Goal: Task Accomplishment & Management: Manage account settings

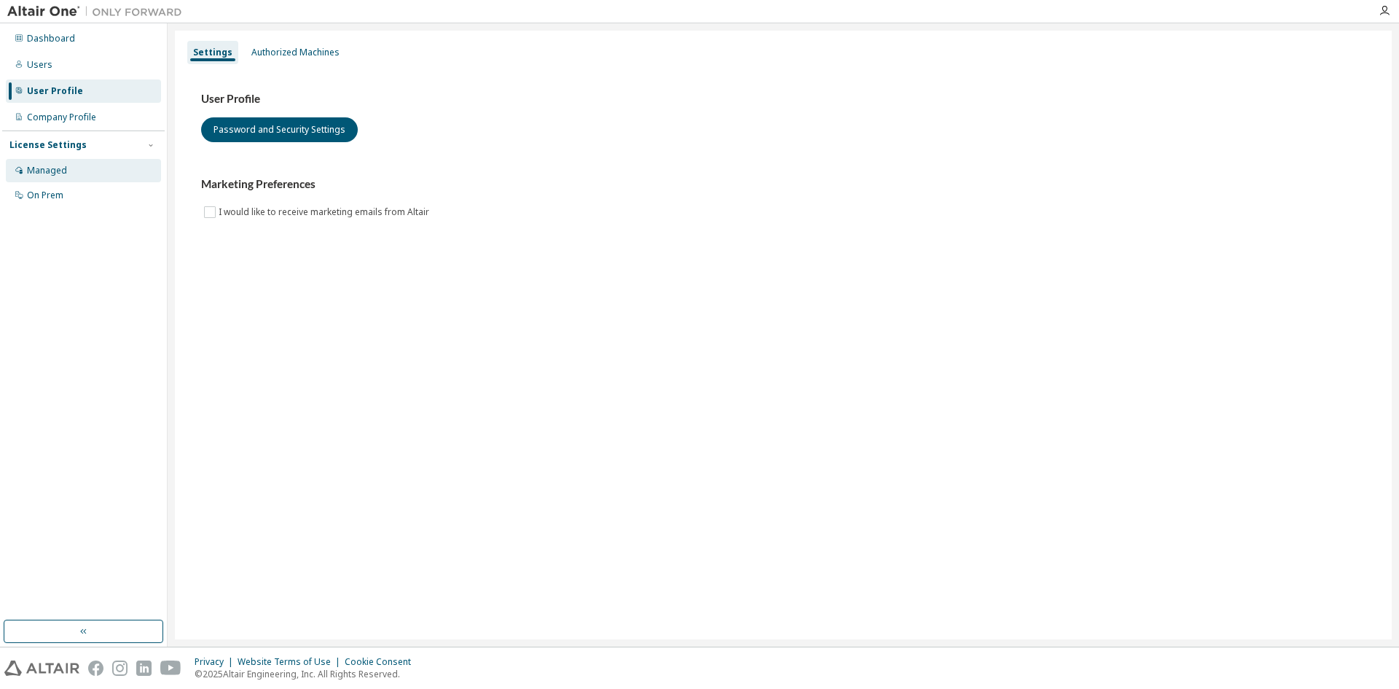
click at [74, 170] on div "Managed" at bounding box center [83, 170] width 155 height 23
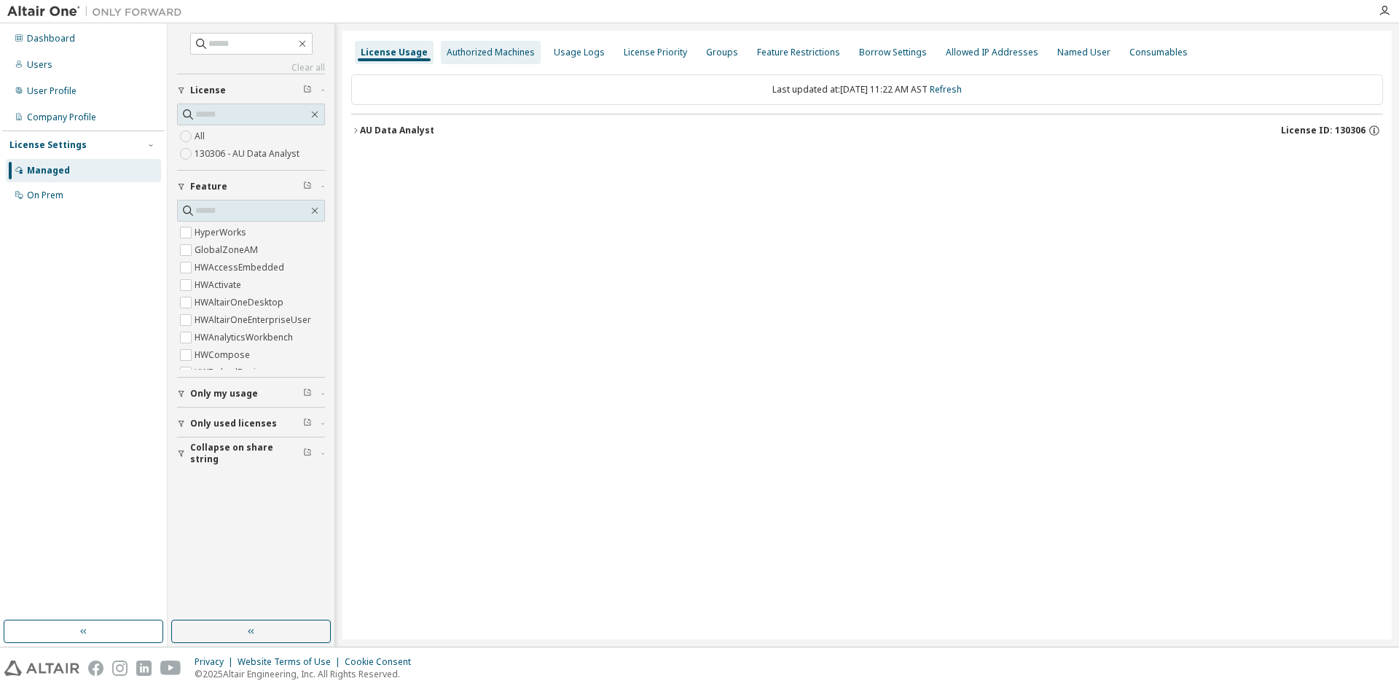
click at [489, 45] on div "Authorized Machines" at bounding box center [491, 52] width 100 height 23
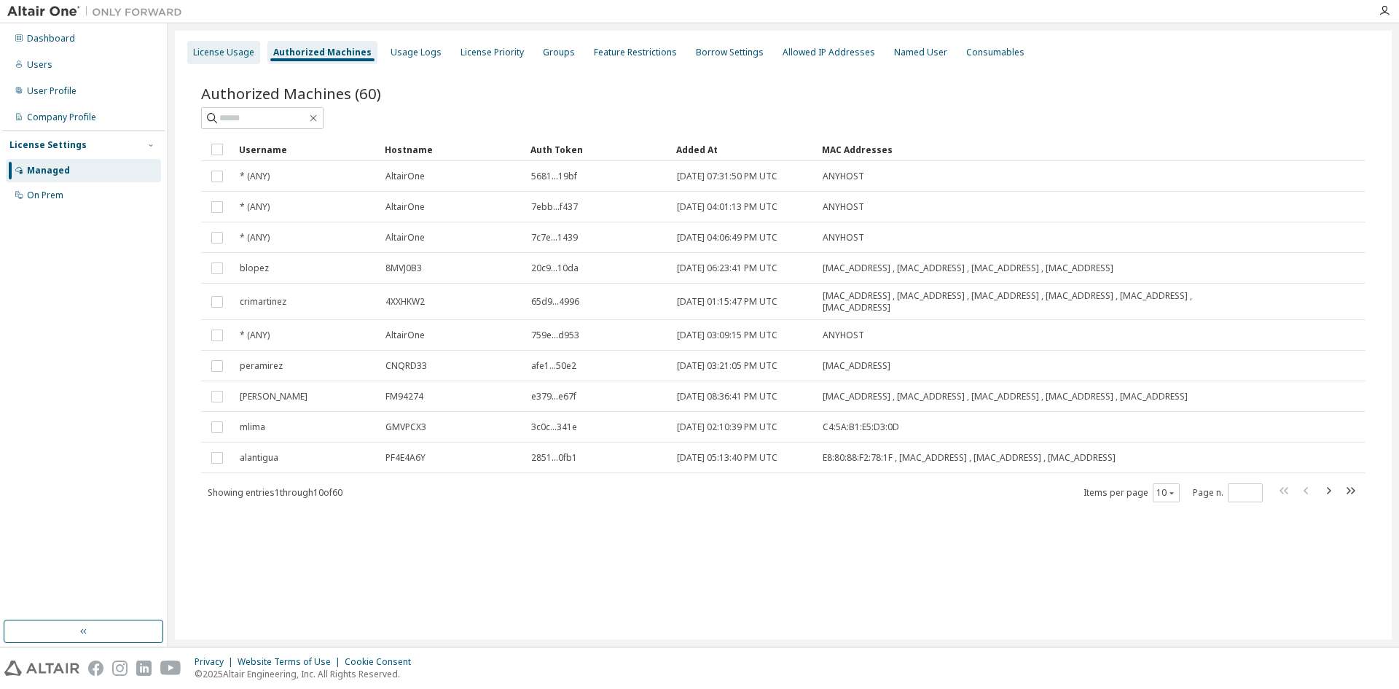
click at [213, 52] on div "License Usage" at bounding box center [223, 53] width 61 height 12
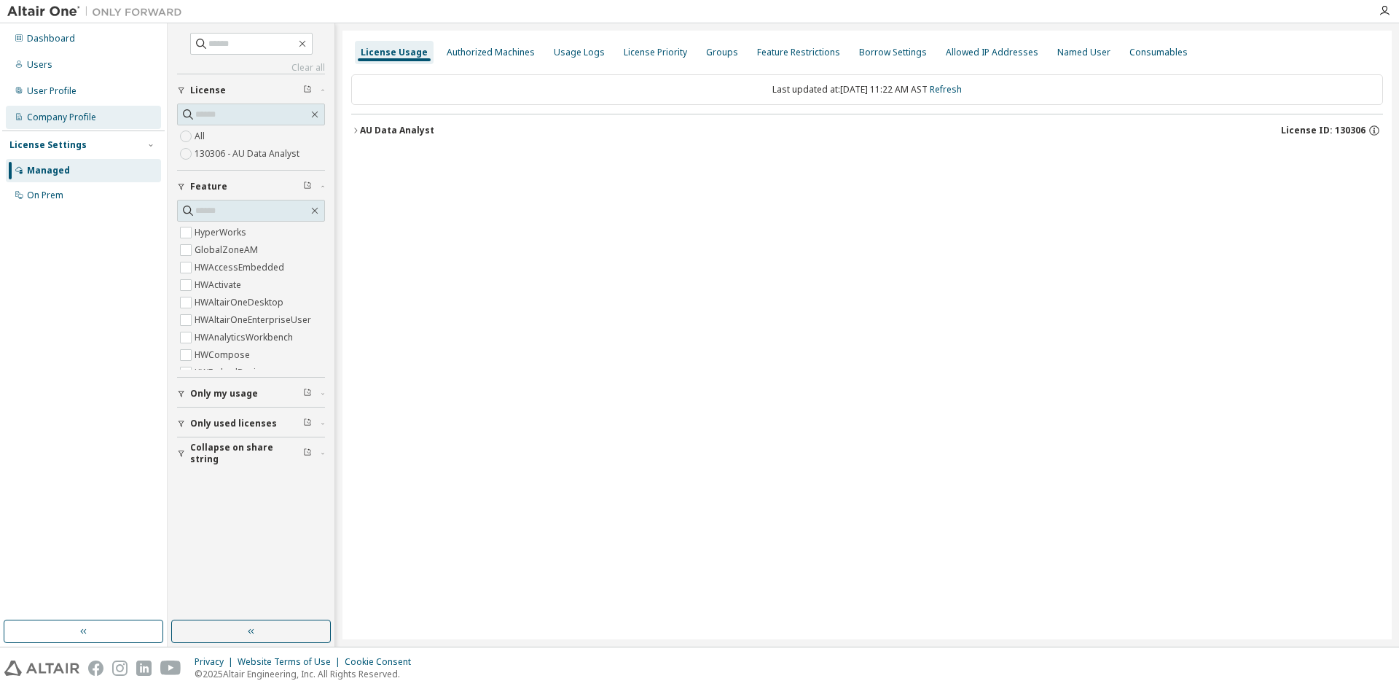
click at [71, 122] on div "Company Profile" at bounding box center [61, 117] width 69 height 12
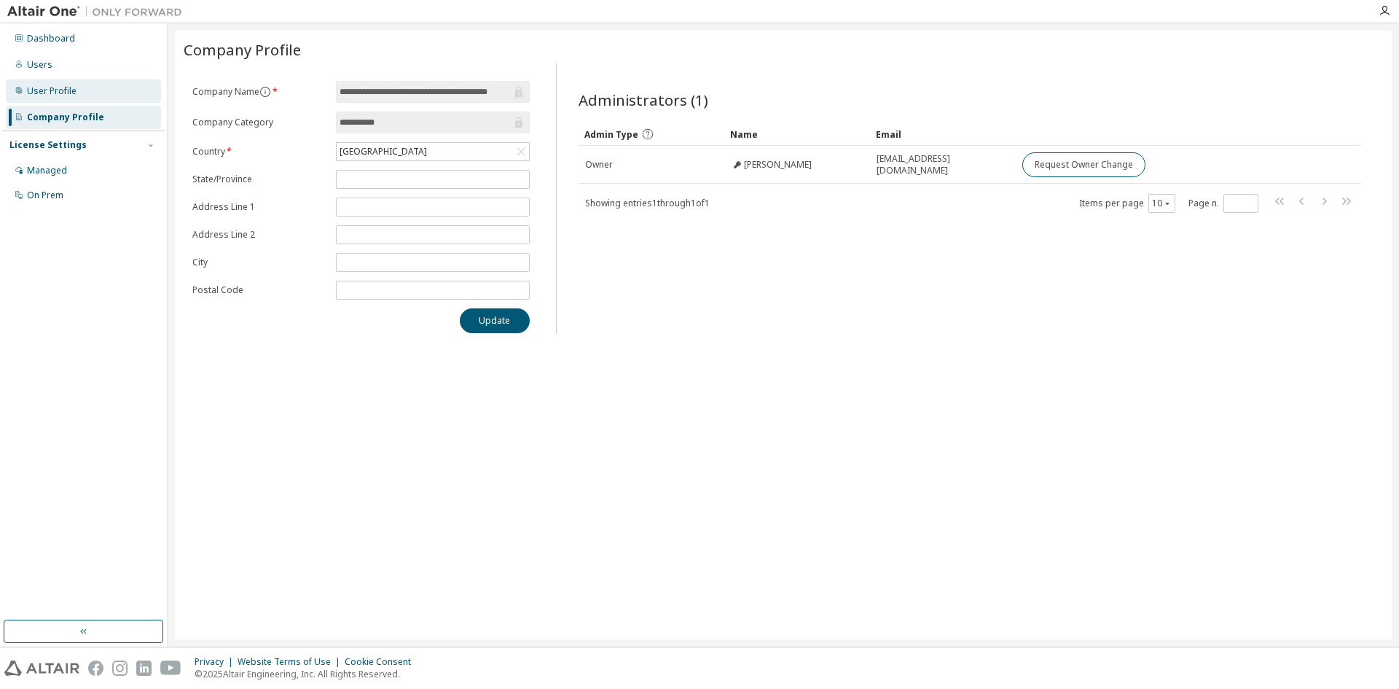
click at [64, 95] on div "User Profile" at bounding box center [52, 91] width 50 height 12
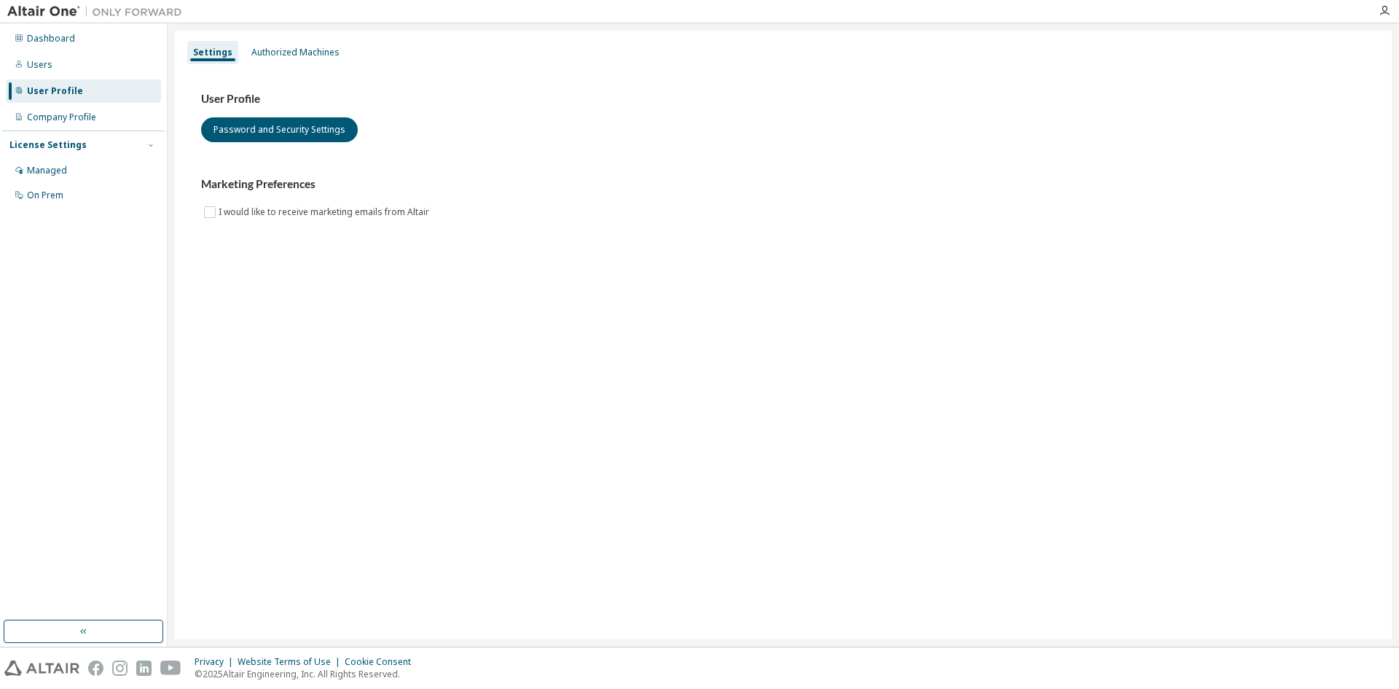
click at [298, 65] on div "Settings Authorized Machines" at bounding box center [783, 52] width 1199 height 26
click at [305, 50] on div "Authorized Machines" at bounding box center [295, 53] width 88 height 12
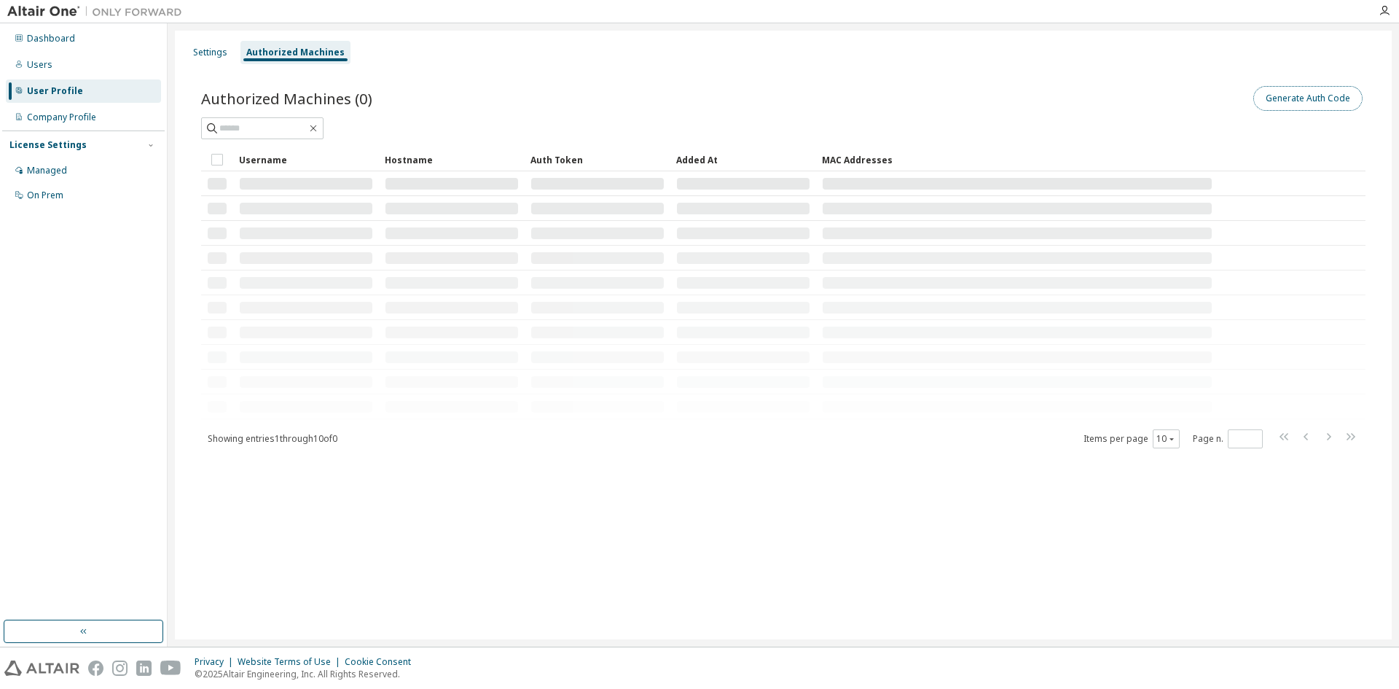
click at [1287, 91] on button "Generate Auth Code" at bounding box center [1307, 98] width 109 height 25
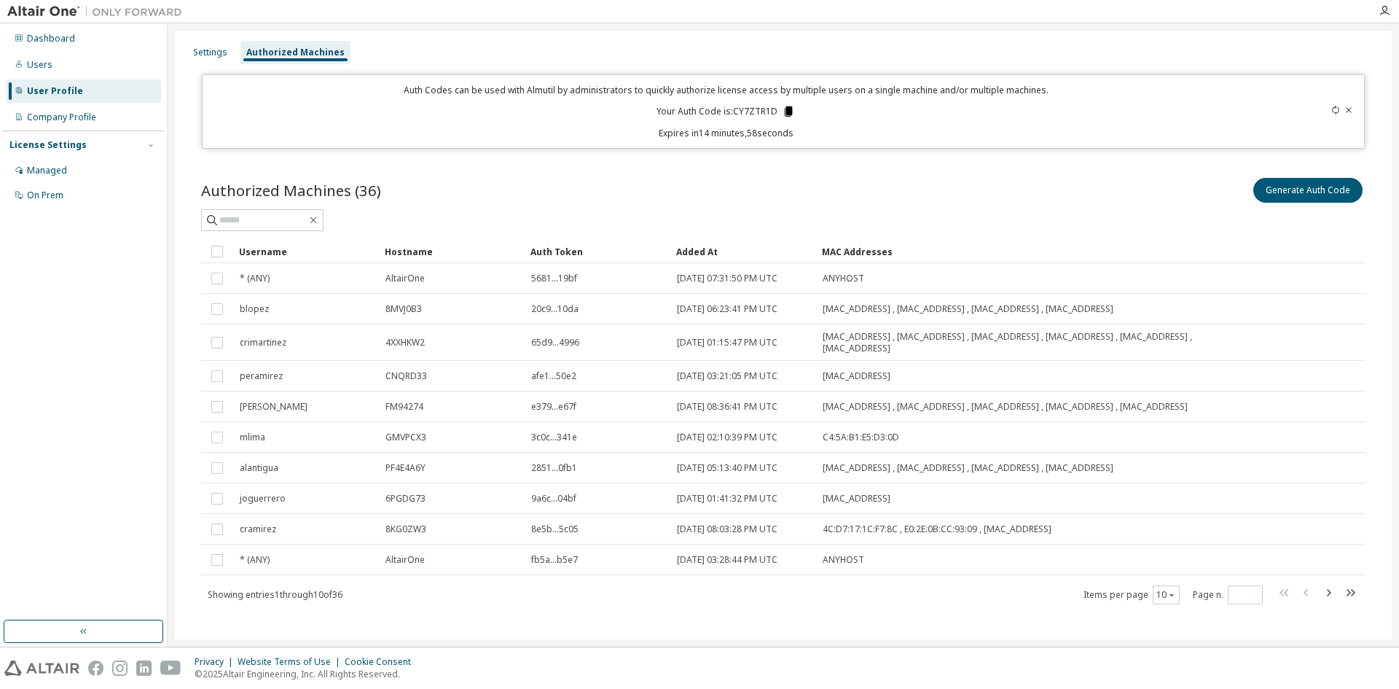
click at [786, 109] on icon at bounding box center [789, 111] width 8 height 10
